Goal: Task Accomplishment & Management: Manage account settings

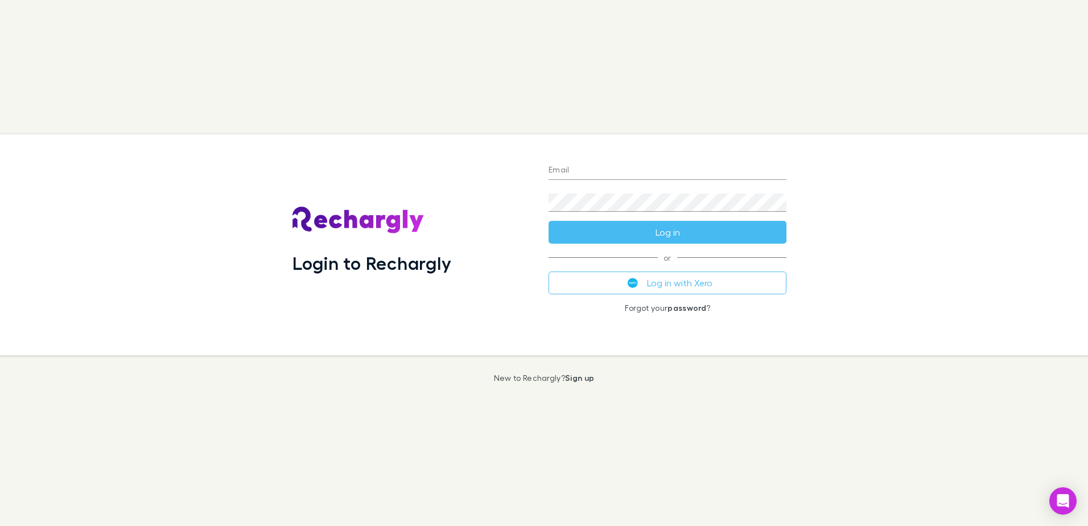
click at [305, 73] on div "Login to Rechargly Email Password Log in or Log in with Xero Forgot your passwo…" at bounding box center [544, 263] width 1088 height 526
click at [295, 72] on div "Login to Rechargly Email Password Log in or Log in with Xero Forgot your passwo…" at bounding box center [544, 263] width 1088 height 526
click at [958, 196] on div "Login to Rechargly Email Password Log in or Log in with Xero Forgot your passwo…" at bounding box center [539, 244] width 1097 height 221
click at [323, 184] on div "Login to Rechargly" at bounding box center [412, 244] width 238 height 203
click at [371, 233] on img at bounding box center [359, 220] width 132 height 27
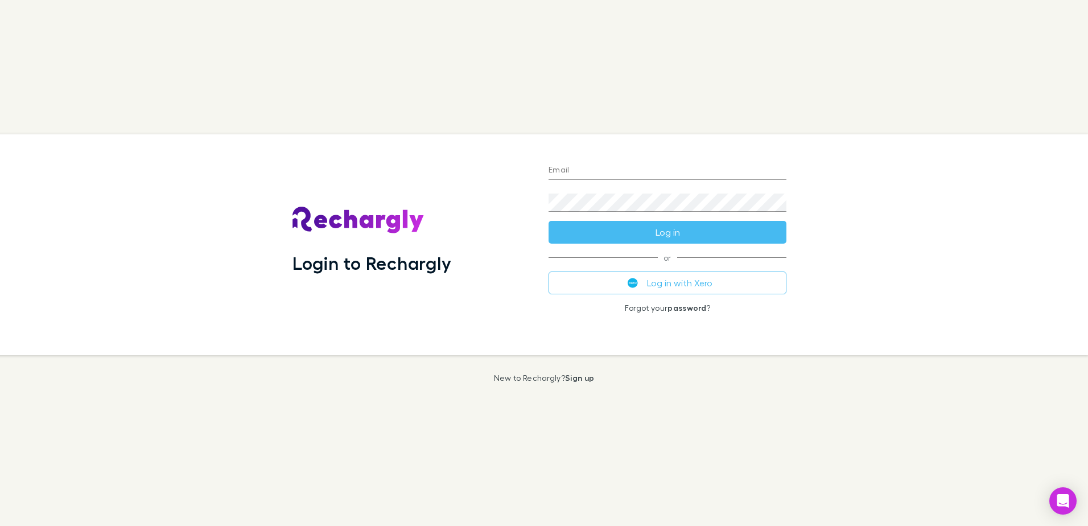
click at [714, 278] on button "Log in with Xero" at bounding box center [668, 282] width 238 height 23
click at [947, 320] on div "Login to Rechargly Email Password Log in or Log in with Xero Forgot your passwo…" at bounding box center [539, 244] width 1097 height 221
click at [384, 222] on img at bounding box center [359, 220] width 132 height 27
drag, startPoint x: 684, startPoint y: 291, endPoint x: 670, endPoint y: 310, distance: 22.8
click at [684, 291] on button "Log in with Xero" at bounding box center [668, 282] width 238 height 23
